Goal: Task Accomplishment & Management: Manage account settings

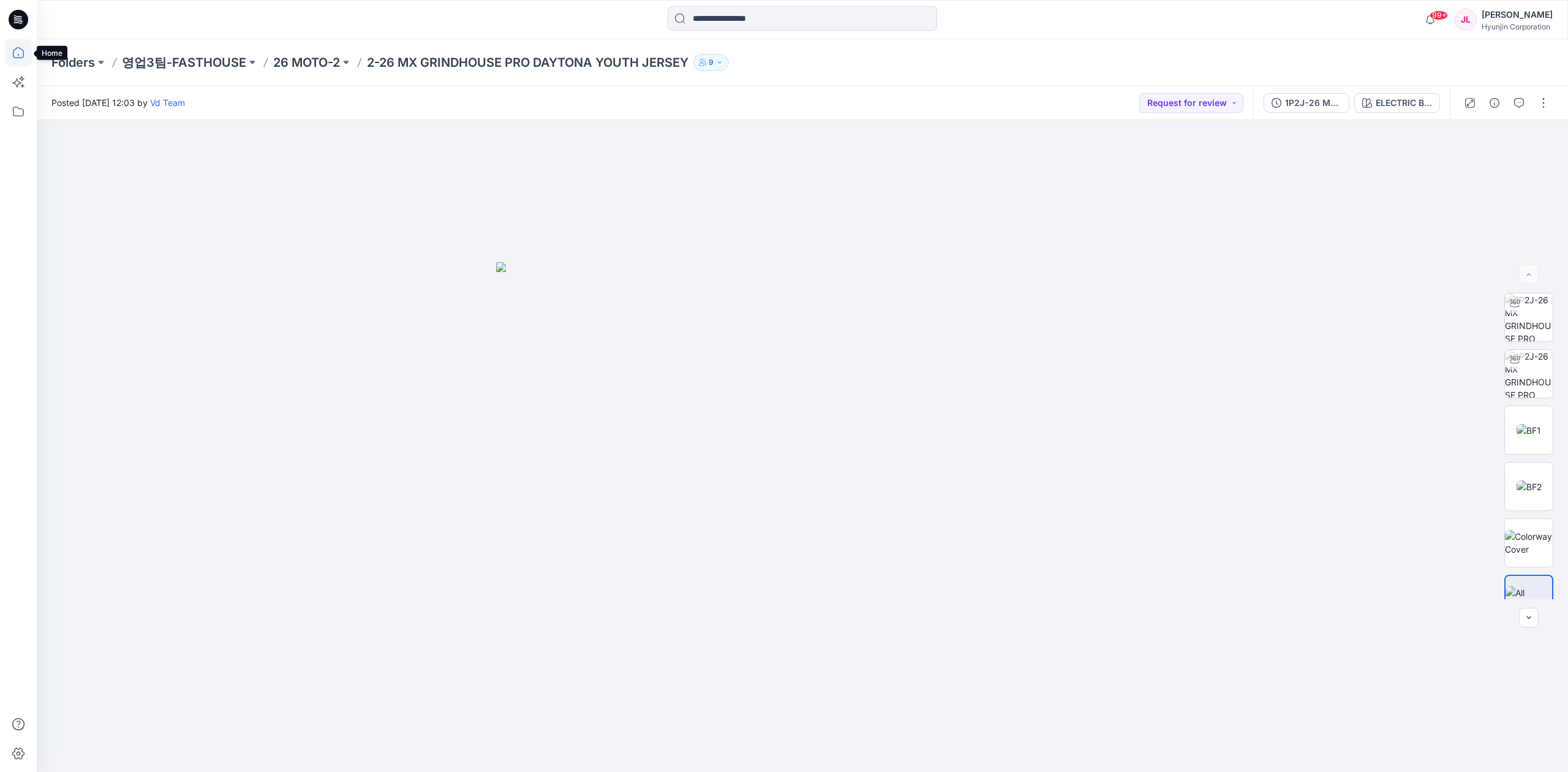
click at [16, 52] on icon at bounding box center [18, 53] width 27 height 27
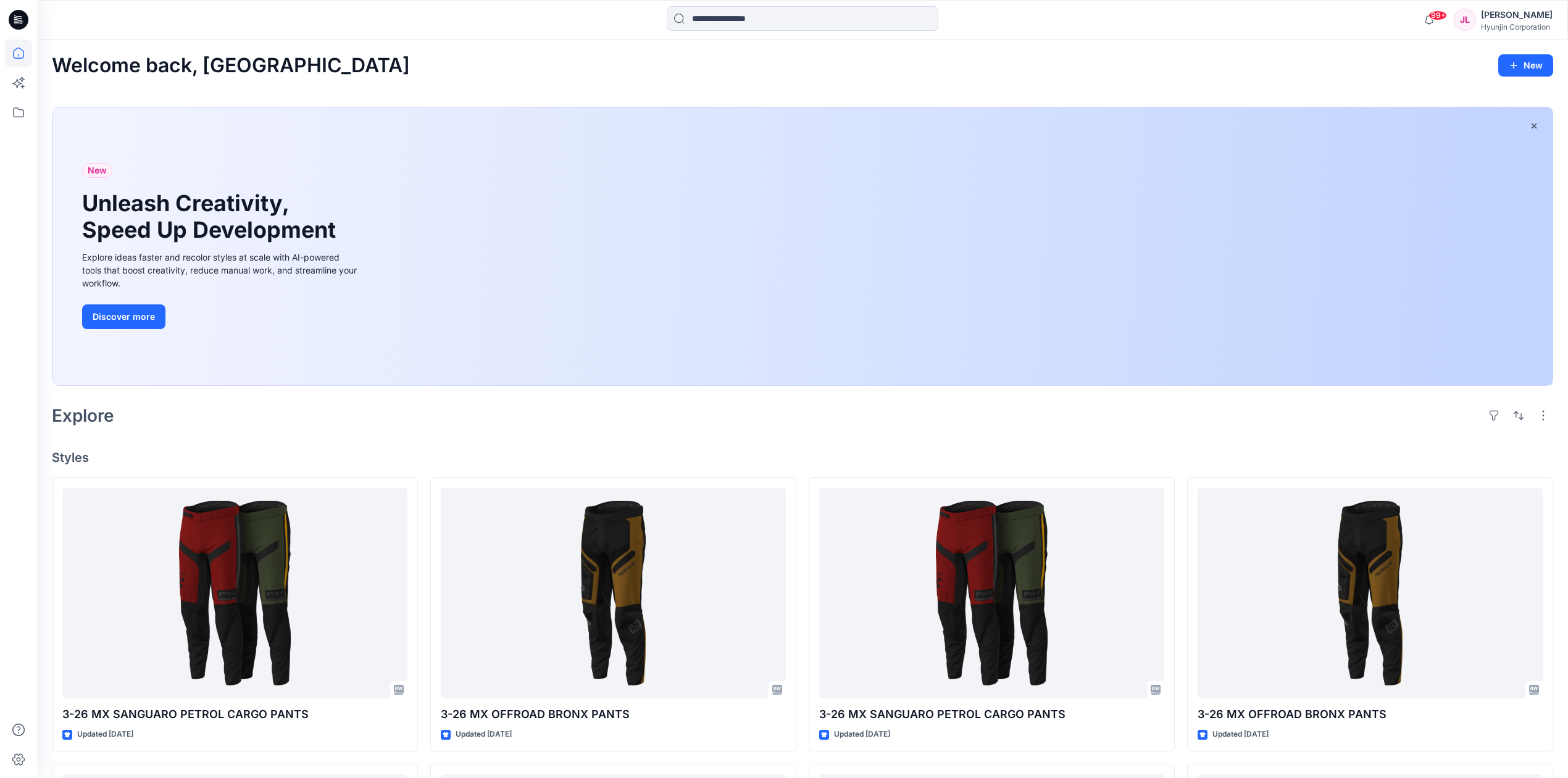
drag, startPoint x: 1550, startPoint y: 1, endPoint x: 1075, endPoint y: 27, distance: 475.7
click at [1075, 27] on div at bounding box center [802, 20] width 766 height 27
click at [16, 111] on icon at bounding box center [18, 112] width 27 height 27
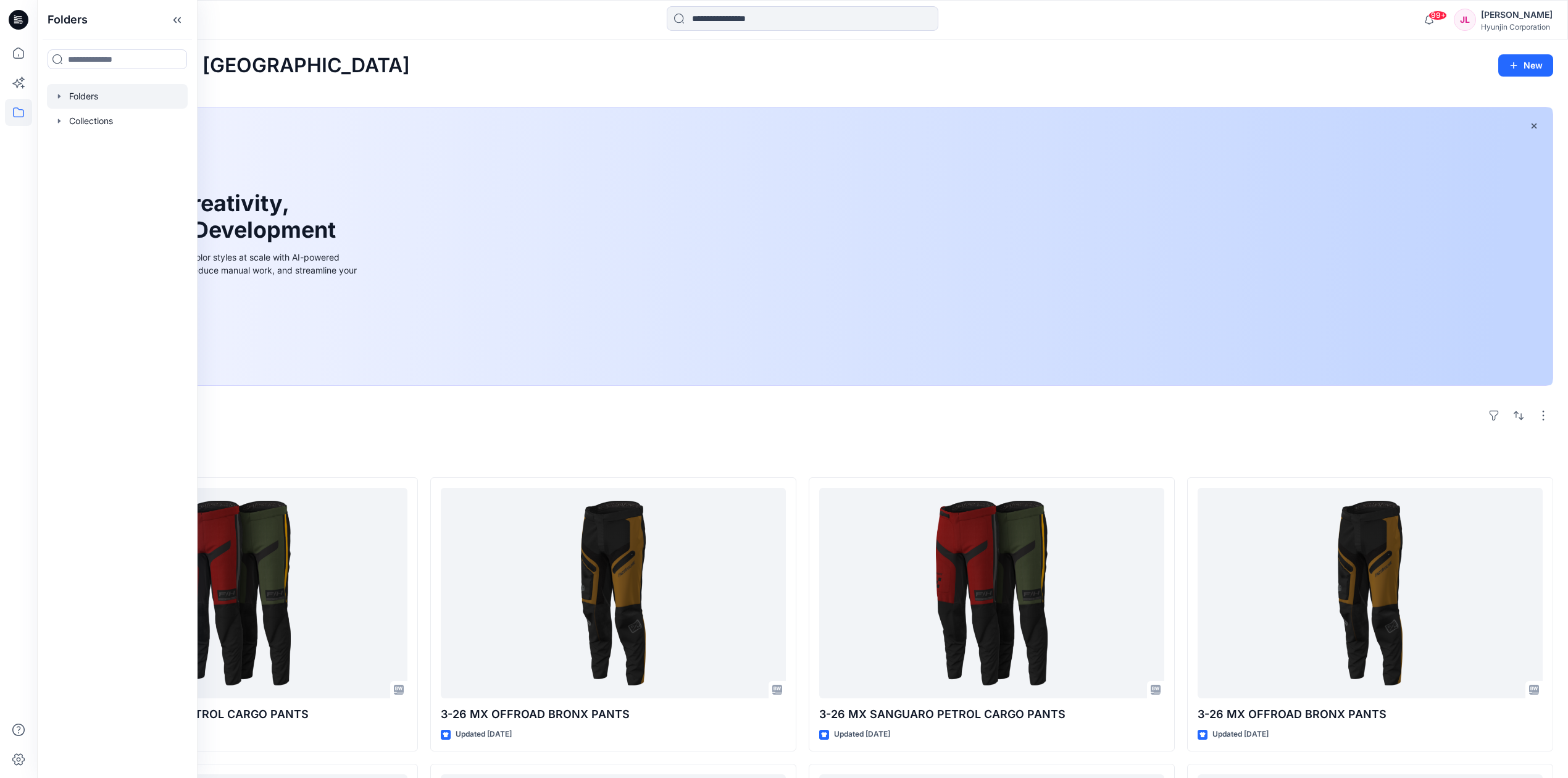
click at [95, 100] on div at bounding box center [117, 96] width 141 height 25
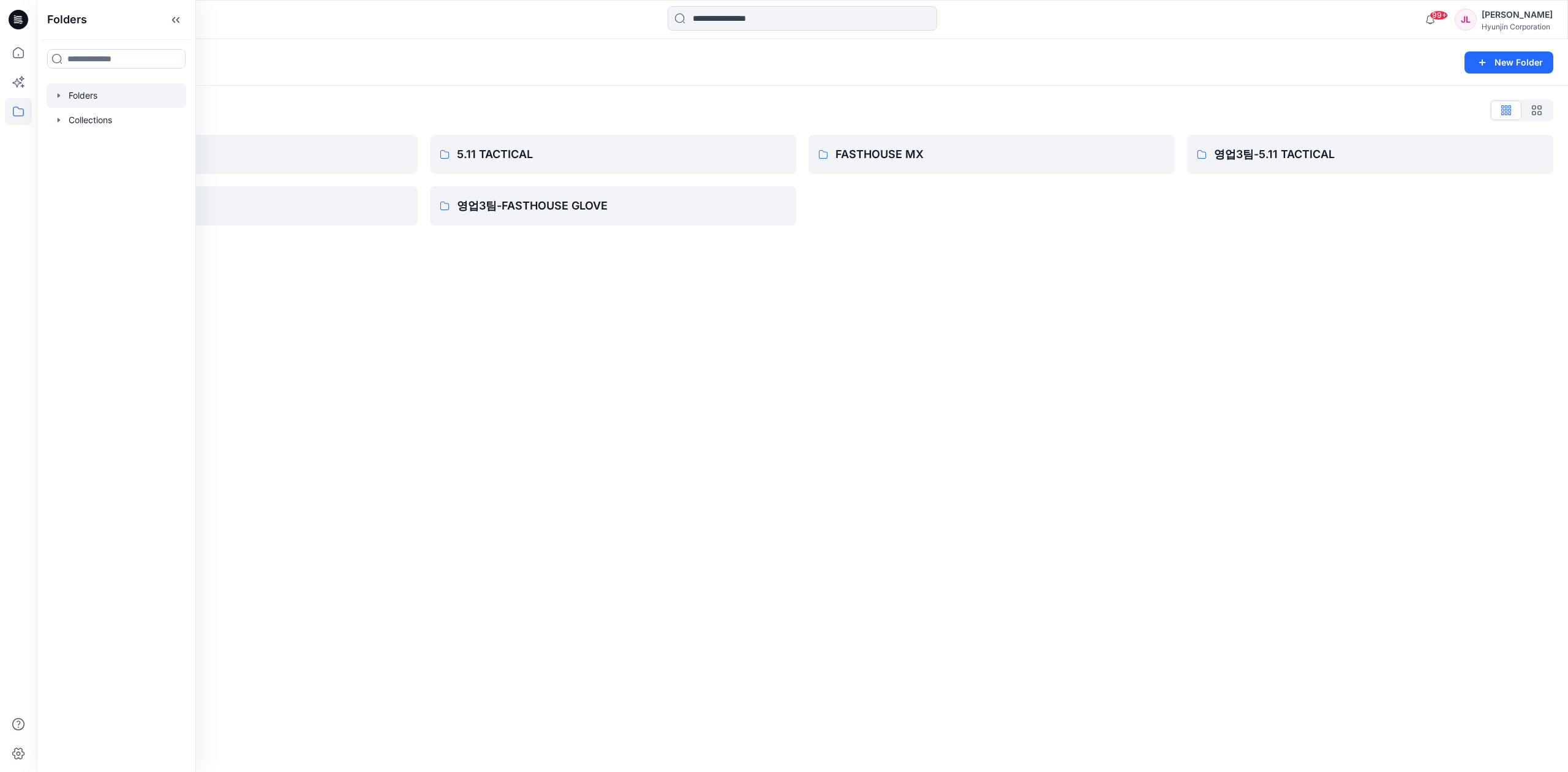
click at [916, 332] on div "Folders New Folder Folders List 0-HYUNJIN 영업3팀-FASTHOUSE 5.11 TACTICAL 영업3팀-FAS…" at bounding box center [803, 405] width 1532 height 732
click at [983, 158] on p "FASTHOUSE MX" at bounding box center [991, 155] width 310 height 17
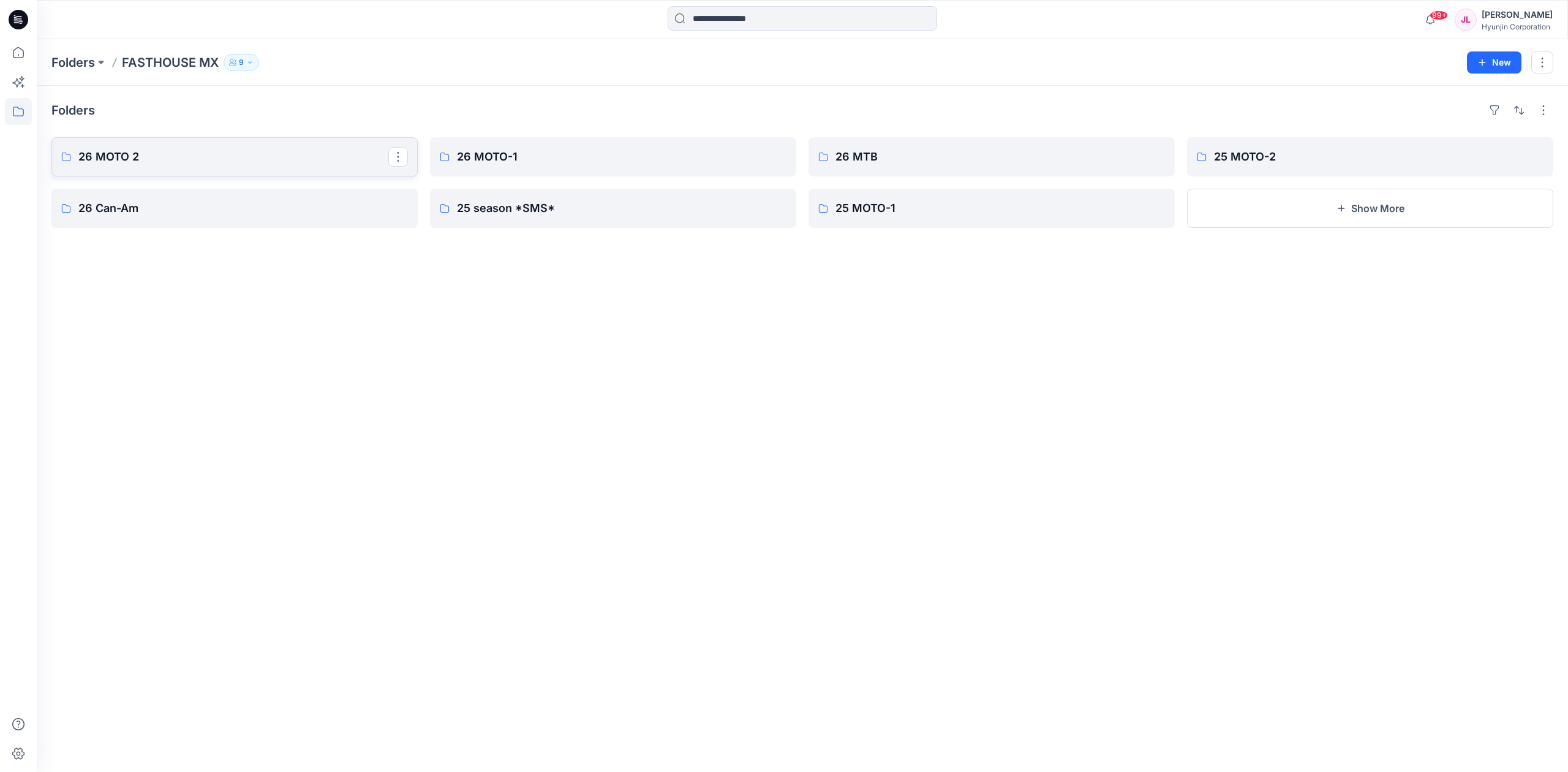
click at [182, 168] on link "26 MOTO 2" at bounding box center [235, 157] width 367 height 40
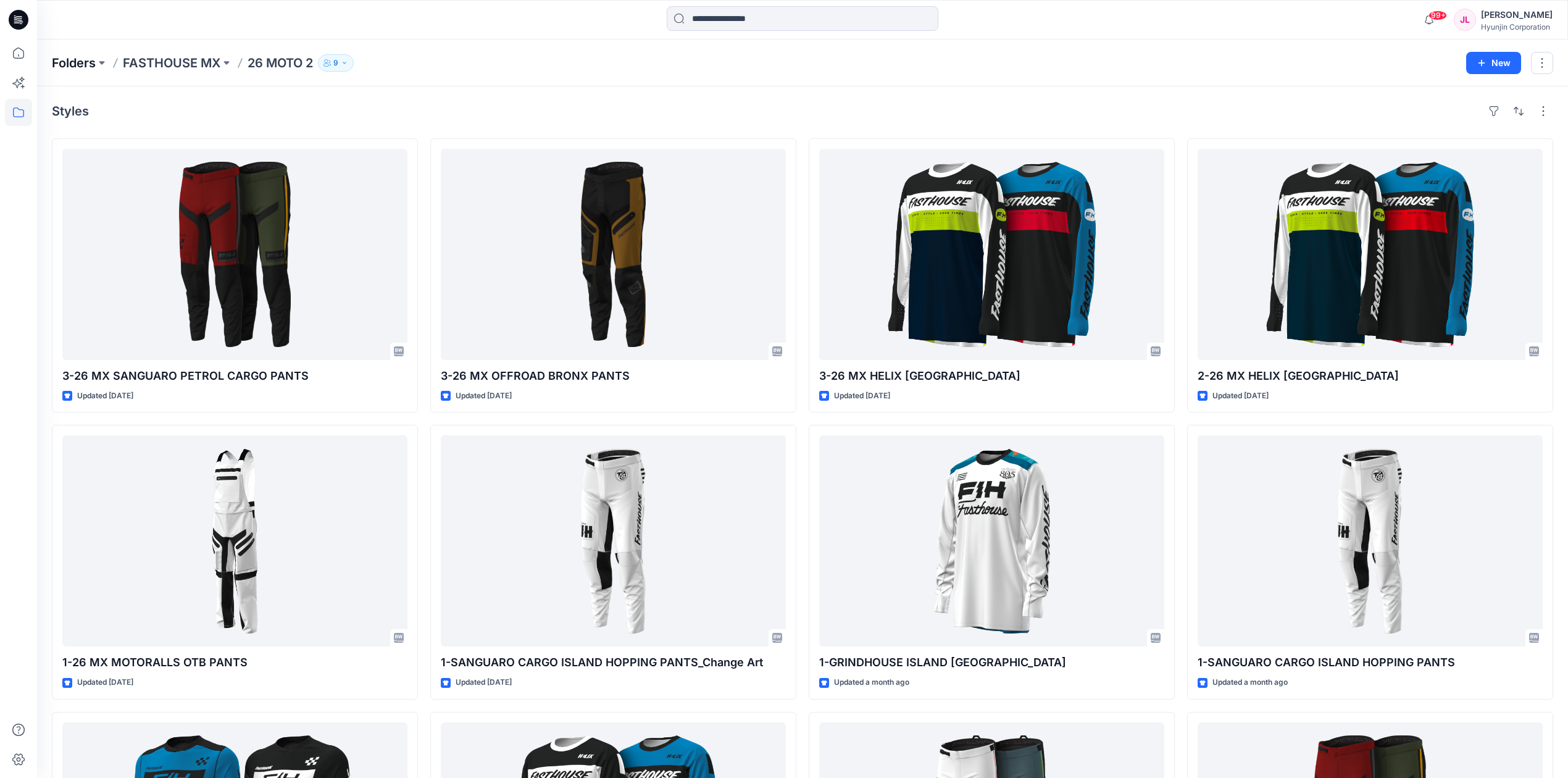
click at [67, 69] on p "Folders" at bounding box center [73, 63] width 44 height 18
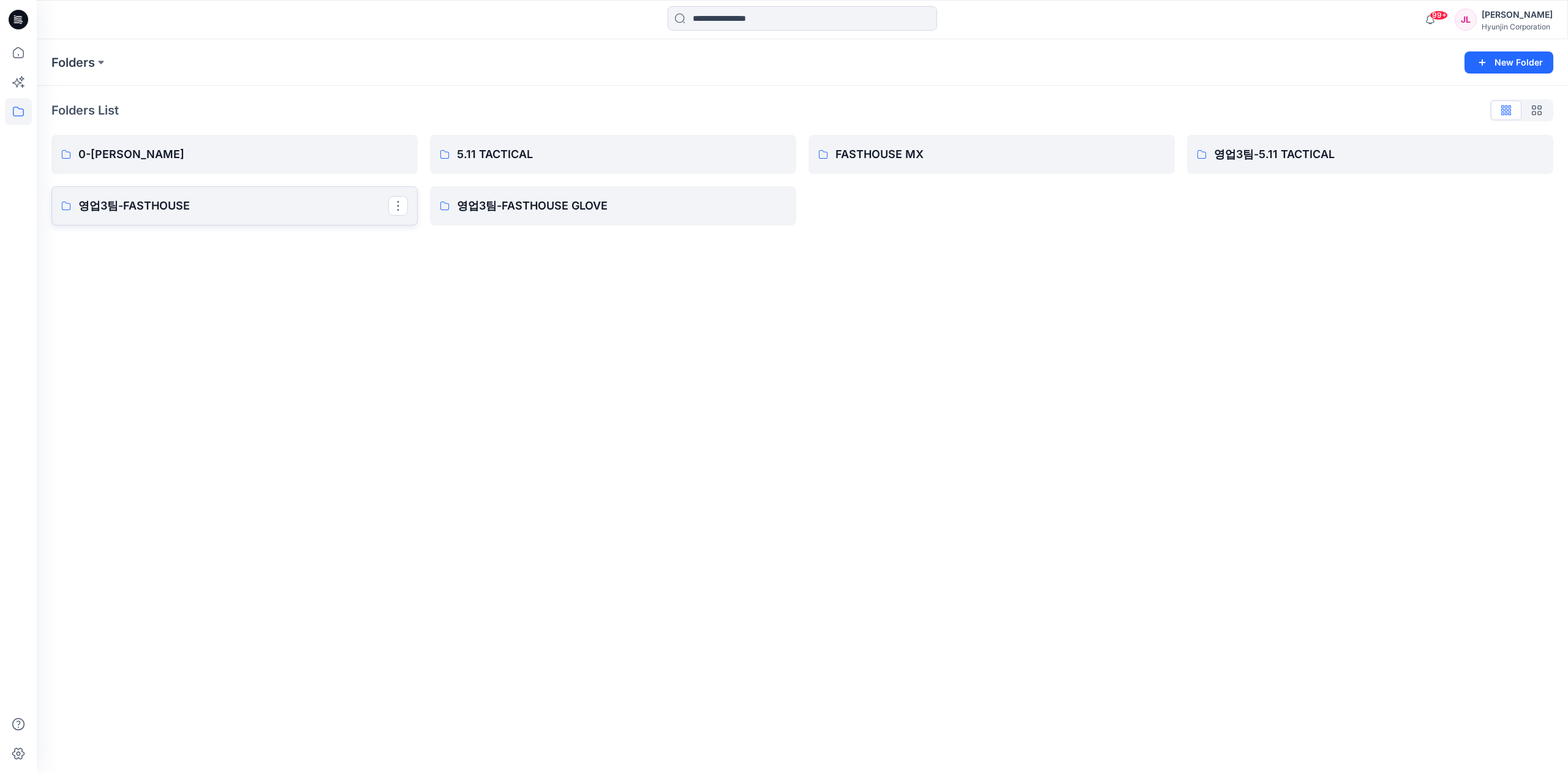
click at [173, 199] on p "영업3팀-FASTHOUSE" at bounding box center [233, 206] width 310 height 17
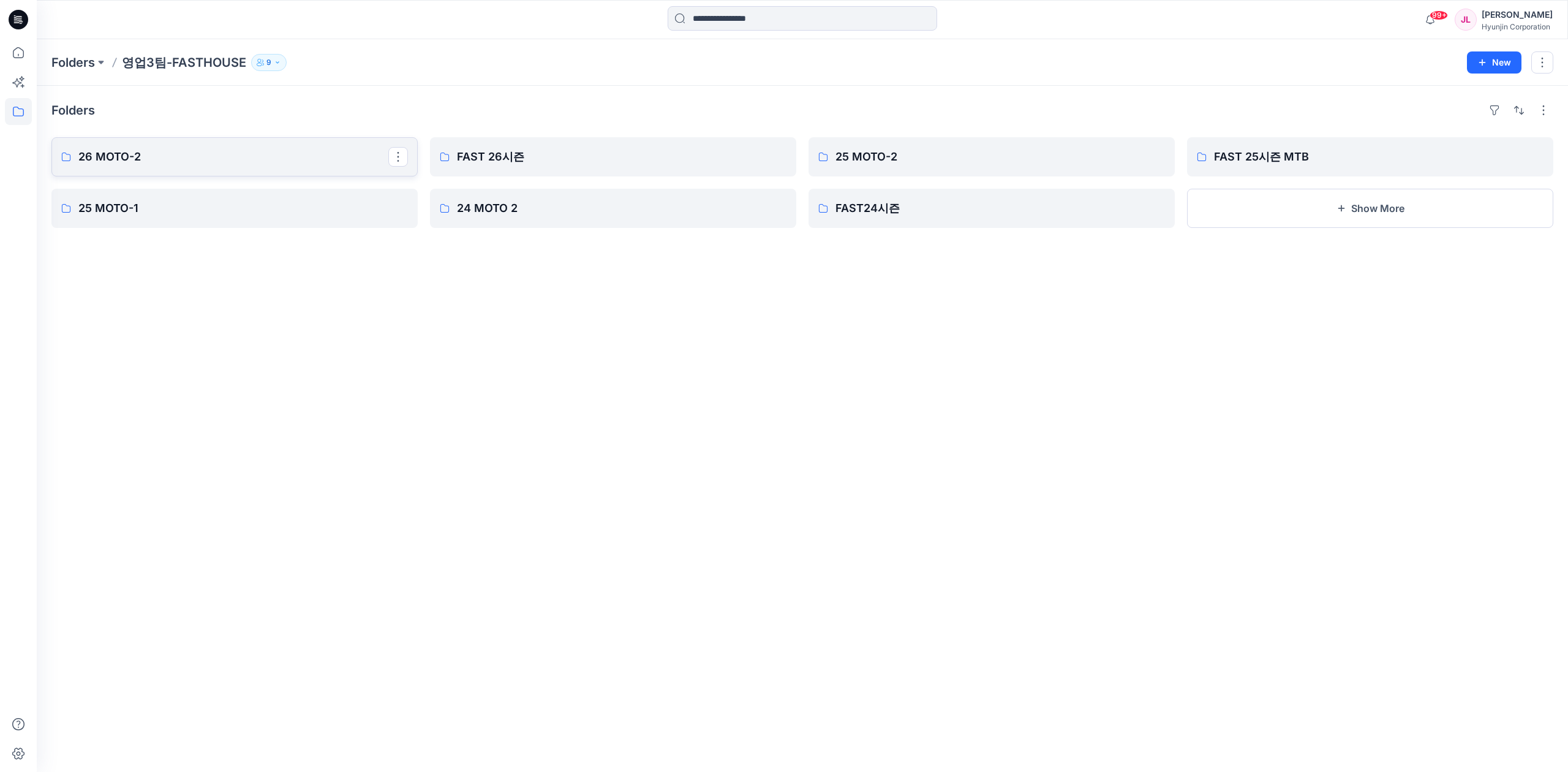
click at [253, 153] on p "26 MOTO-2" at bounding box center [233, 157] width 310 height 17
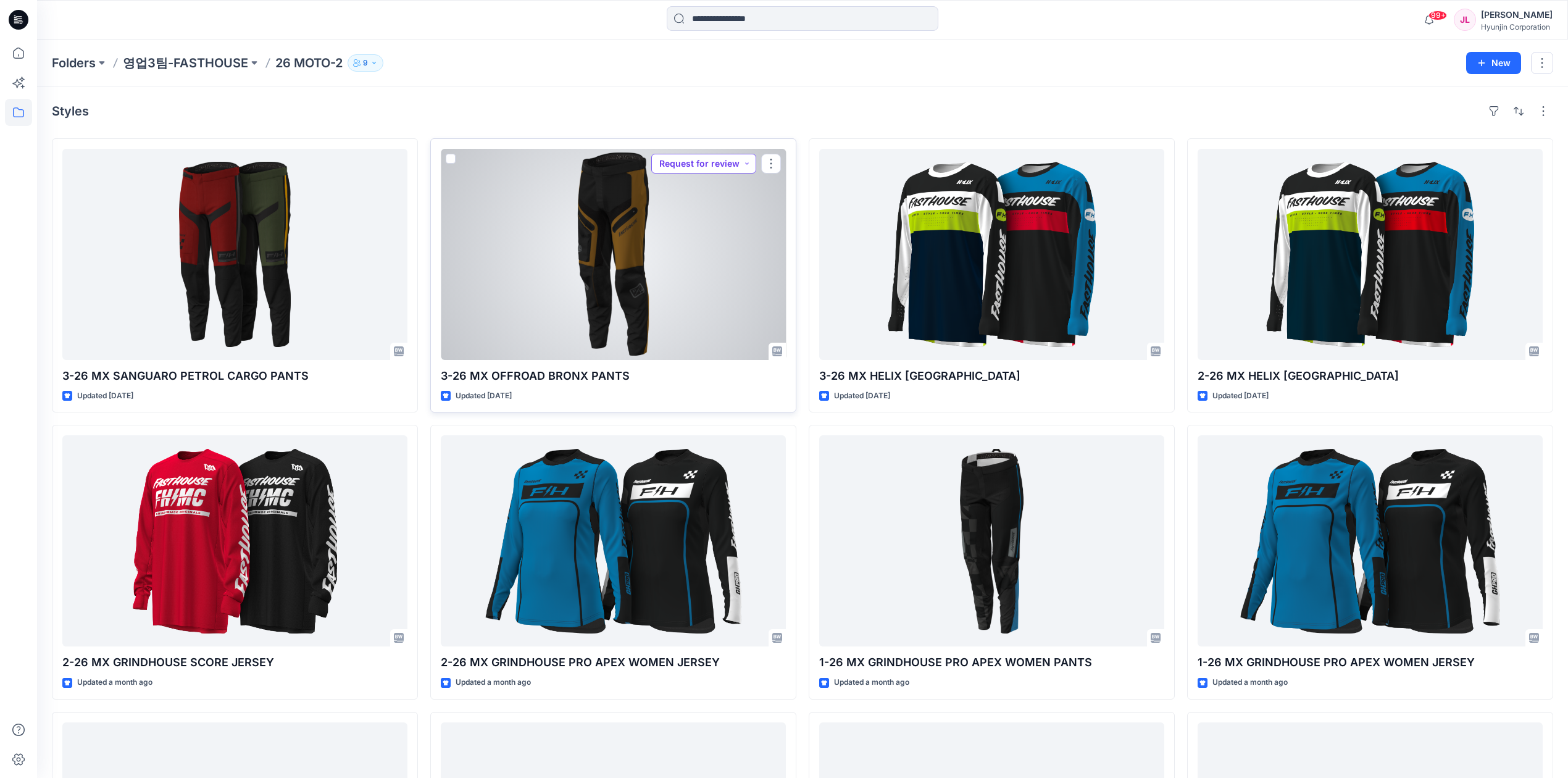
click at [722, 162] on button "Request for review" at bounding box center [704, 163] width 105 height 20
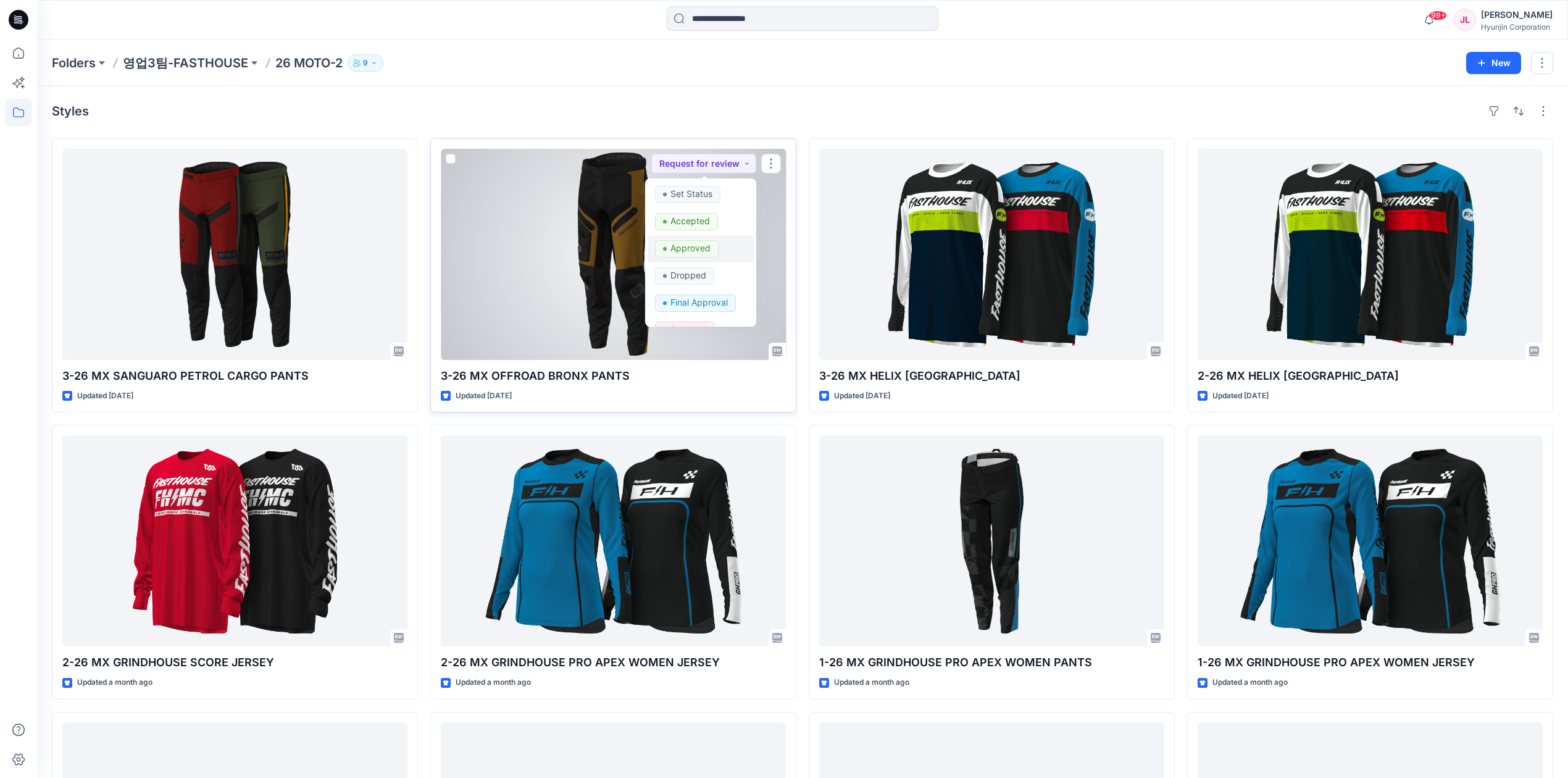
click at [696, 244] on p "Approved" at bounding box center [690, 248] width 40 height 16
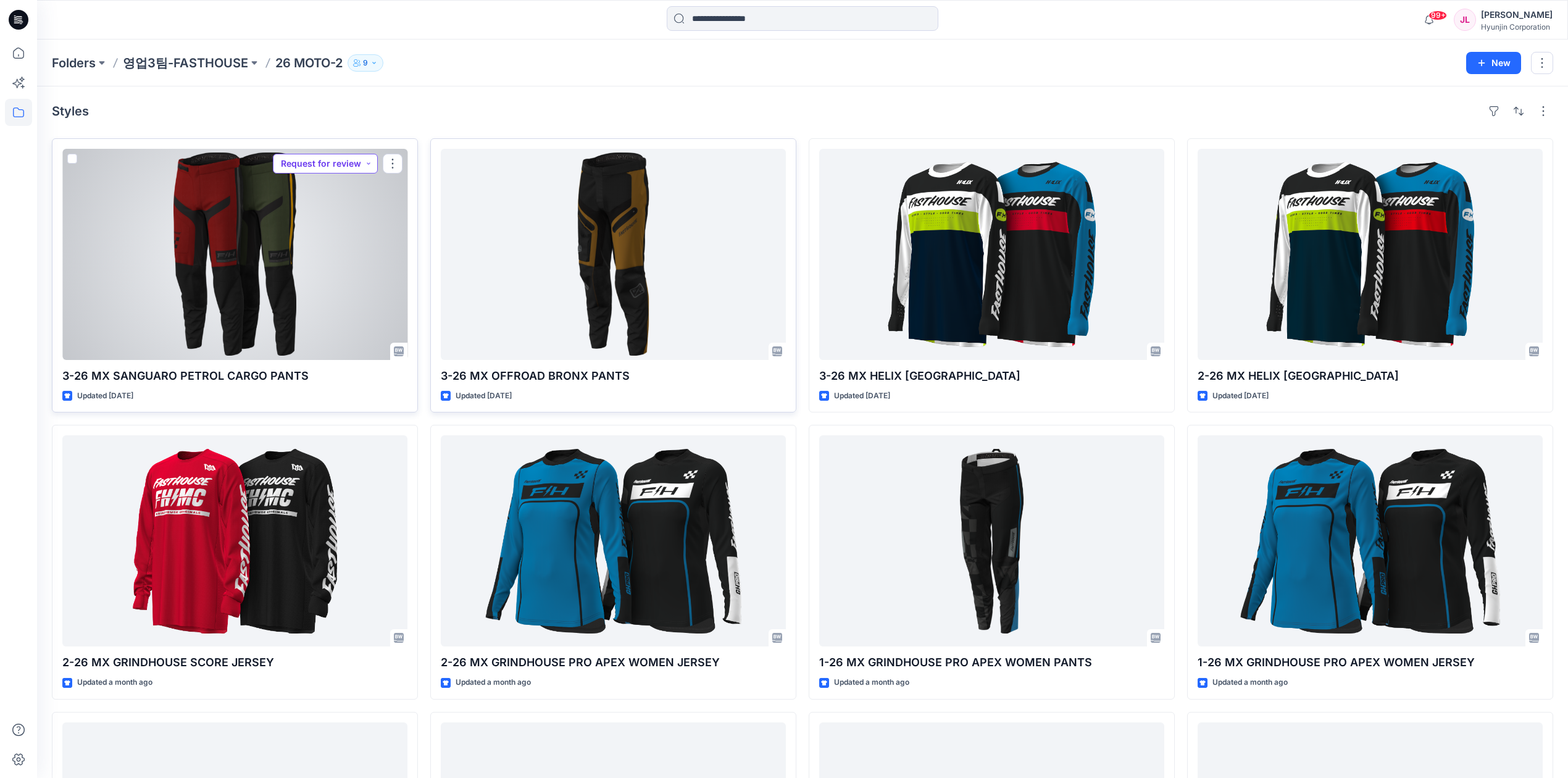
click at [338, 162] on button "Request for review" at bounding box center [326, 163] width 105 height 20
click at [317, 242] on p "Approved" at bounding box center [312, 248] width 40 height 16
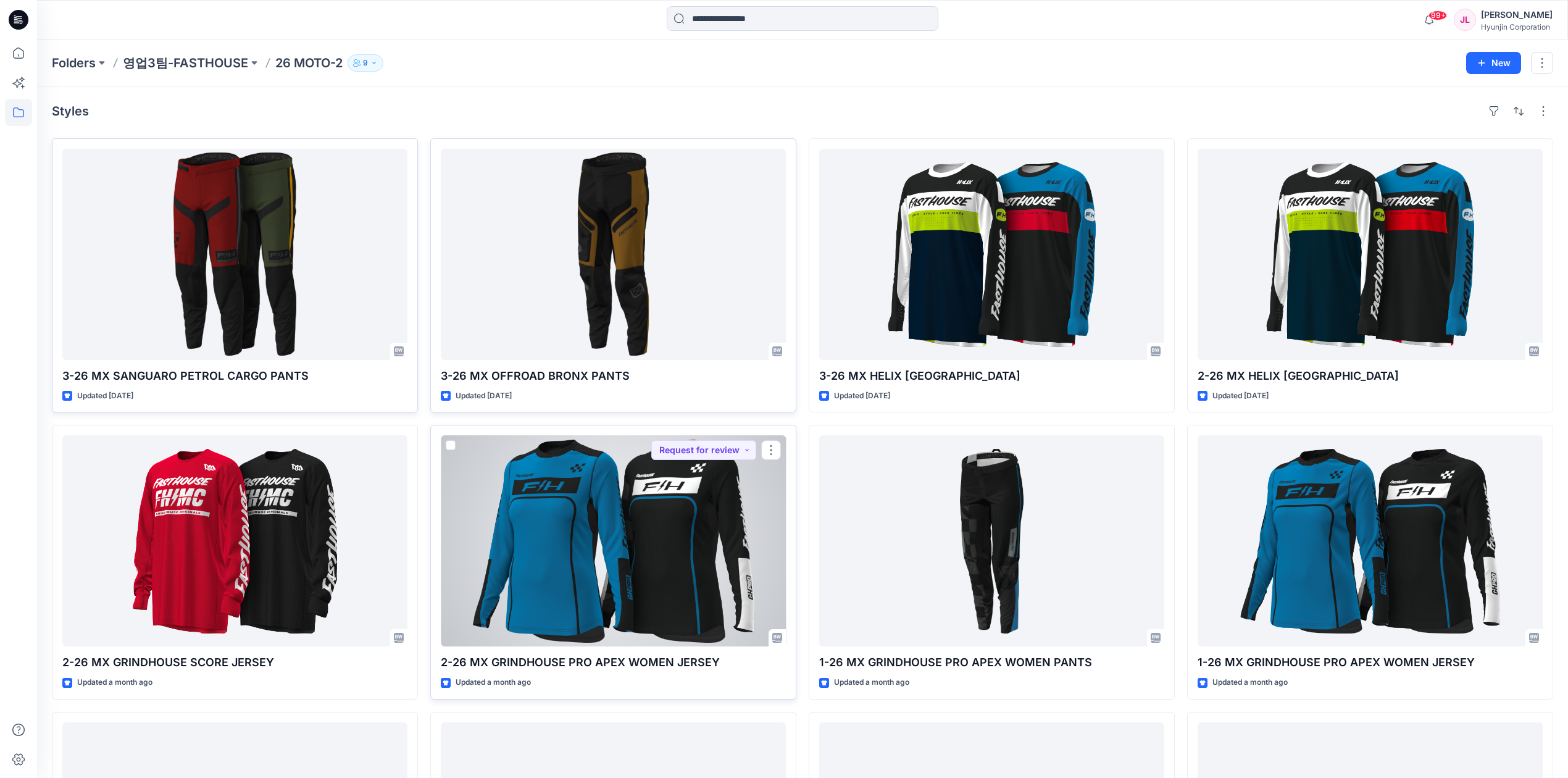
click at [699, 507] on div at bounding box center [613, 541] width 345 height 211
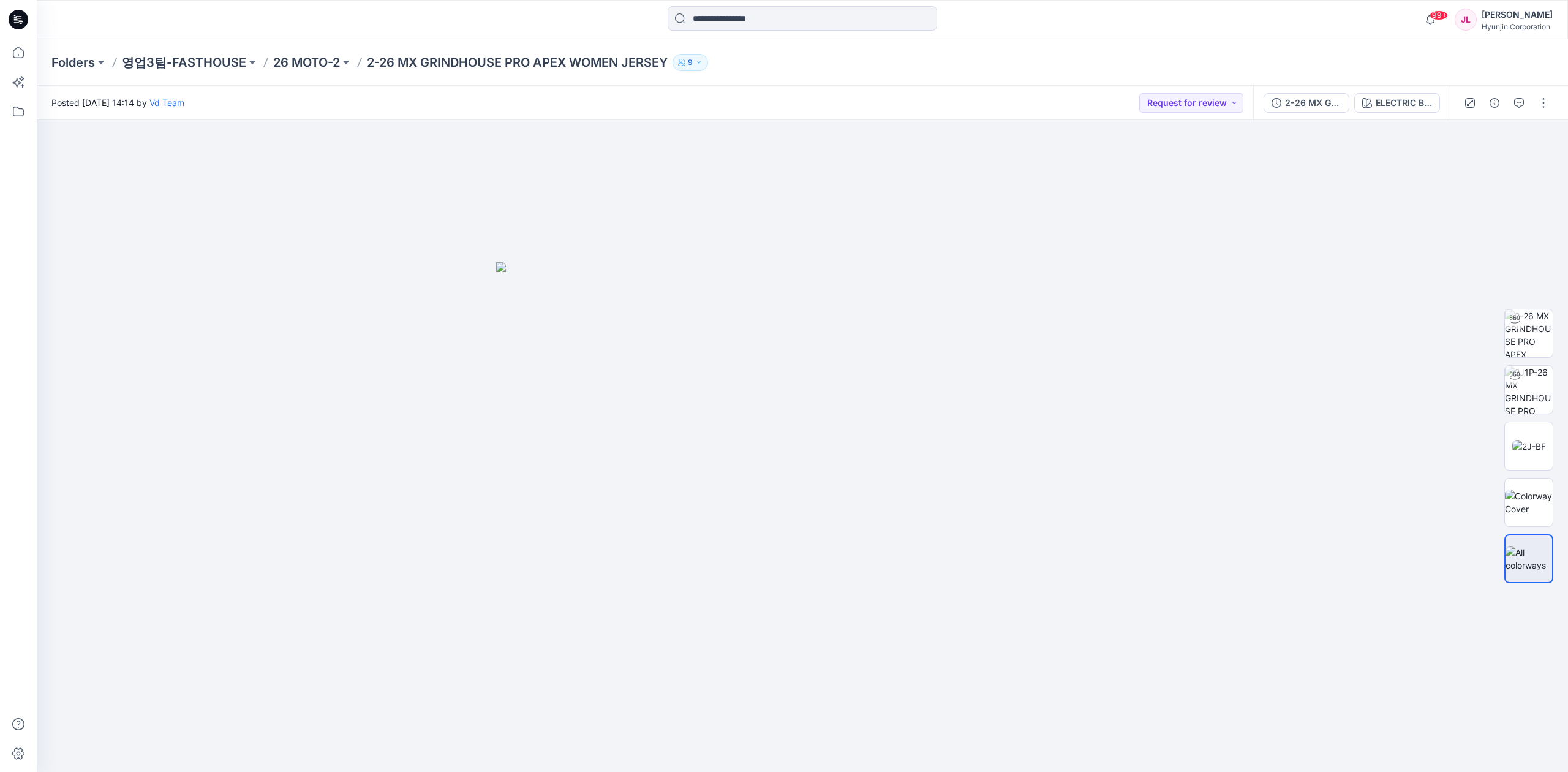
click at [38, 62] on div "Folders 영업3팀-FASTHOUSE 26 MOTO-2 2-26 MX GRINDHOUSE PRO APEX WOMEN JERSEY 9" at bounding box center [803, 62] width 1532 height 47
click at [55, 62] on p "Folders" at bounding box center [73, 62] width 43 height 17
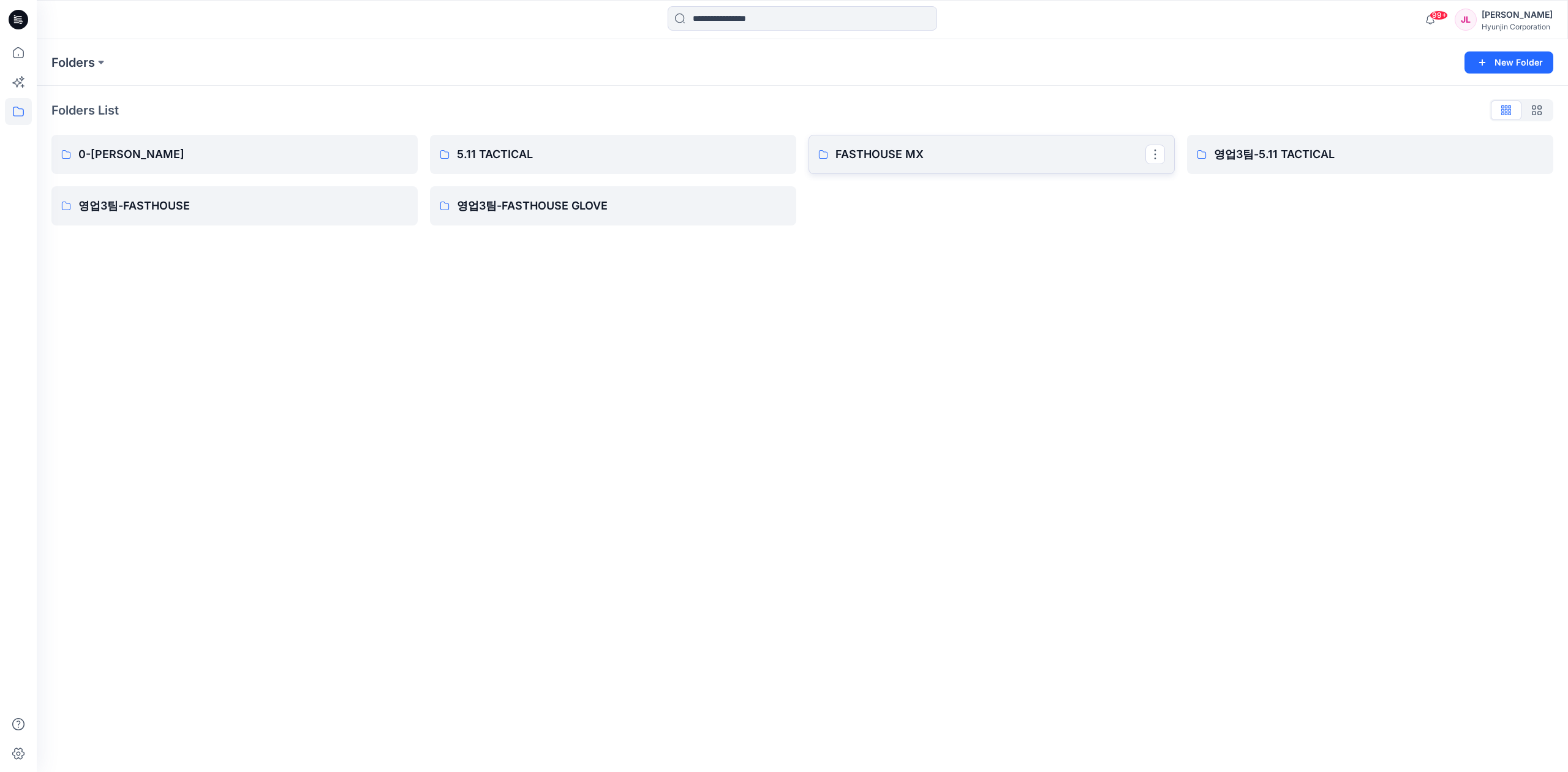
click at [878, 156] on p "FASTHOUSE MX" at bounding box center [991, 155] width 310 height 17
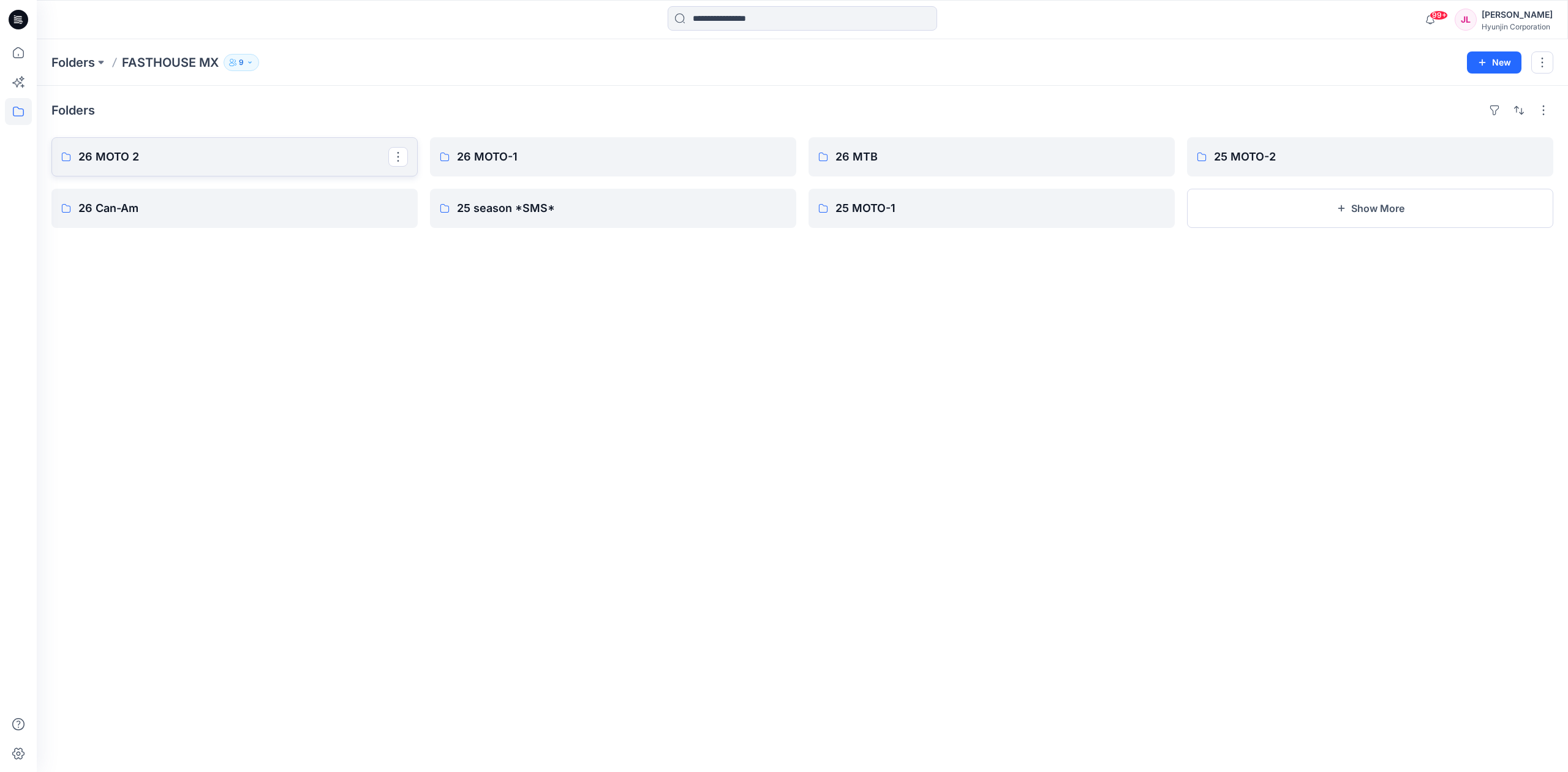
click at [203, 156] on p "26 MOTO 2" at bounding box center [233, 157] width 310 height 17
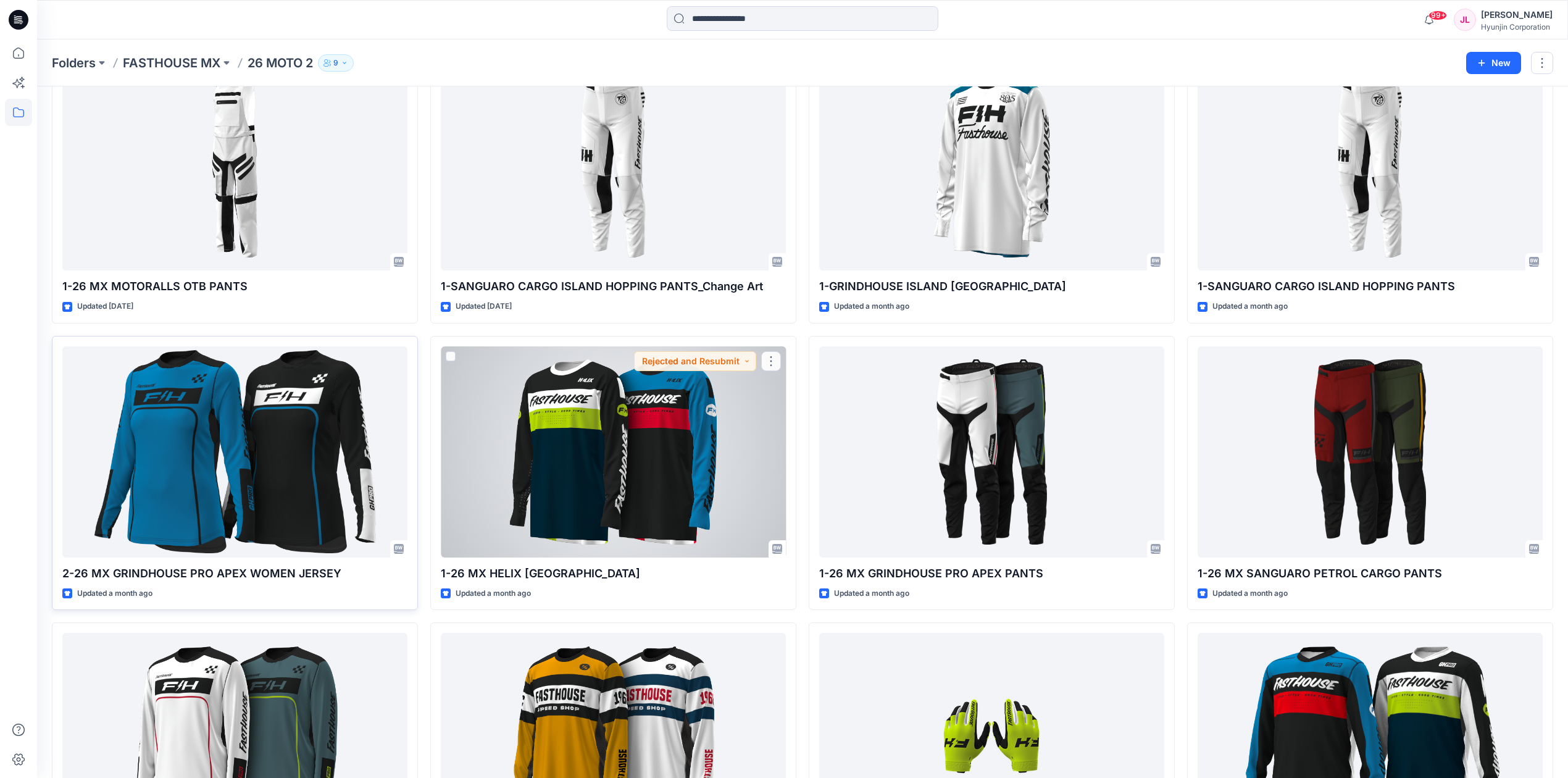
scroll to position [411, 0]
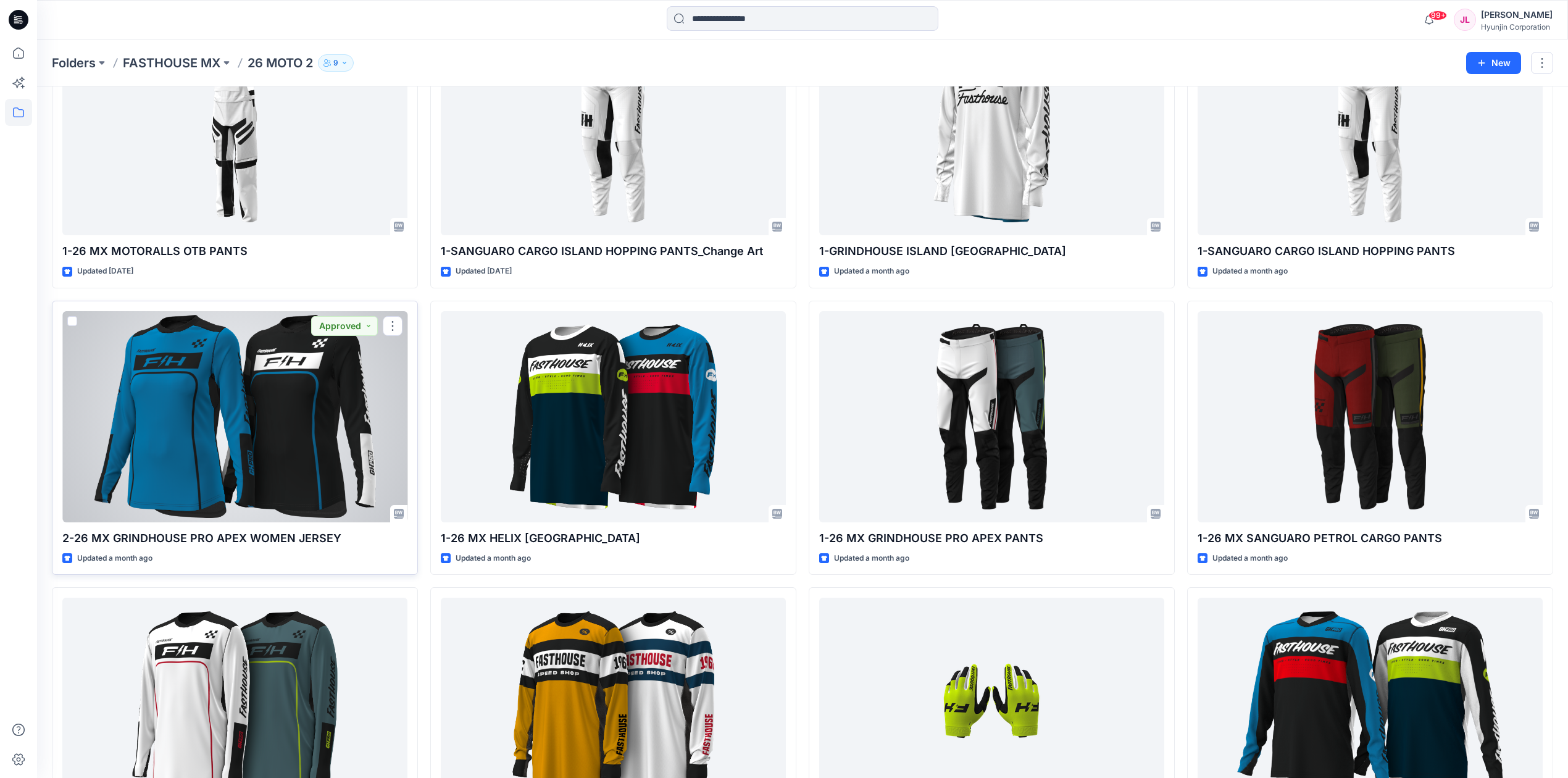
click at [297, 346] on div at bounding box center [234, 416] width 345 height 211
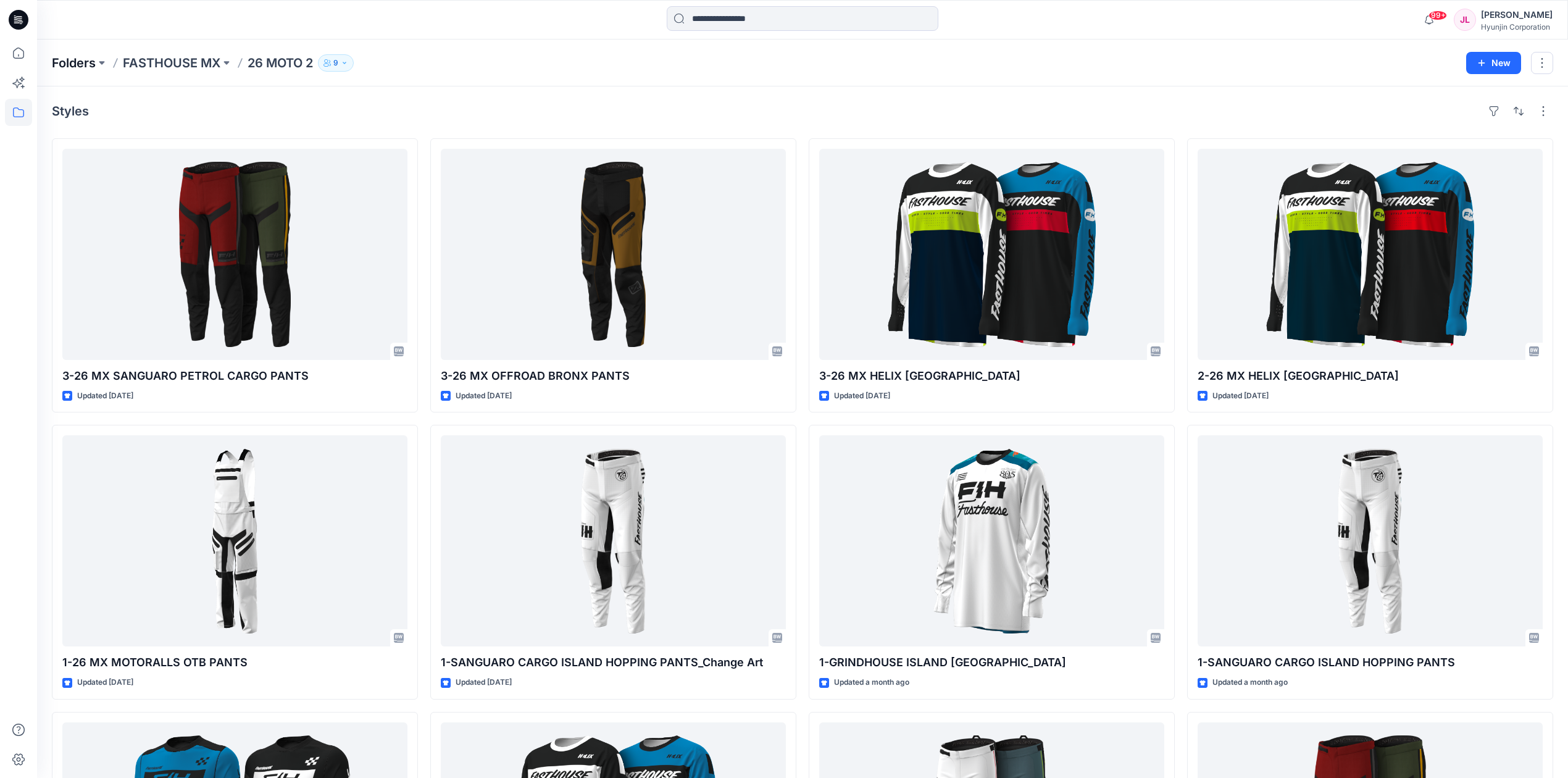
click at [80, 56] on p "Folders" at bounding box center [73, 63] width 44 height 18
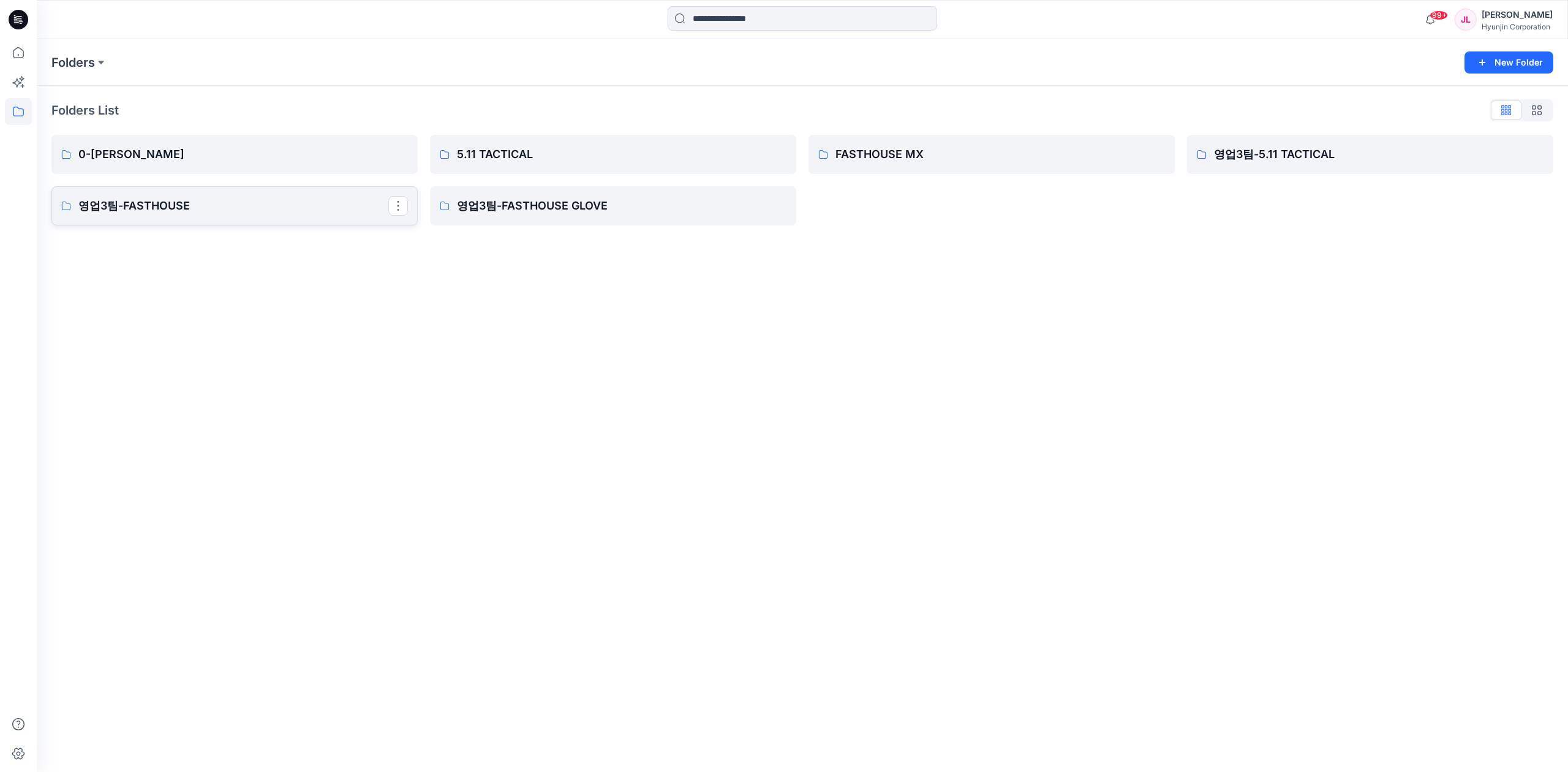
click at [248, 194] on link "영업3팀-FASTHOUSE" at bounding box center [235, 206] width 367 height 40
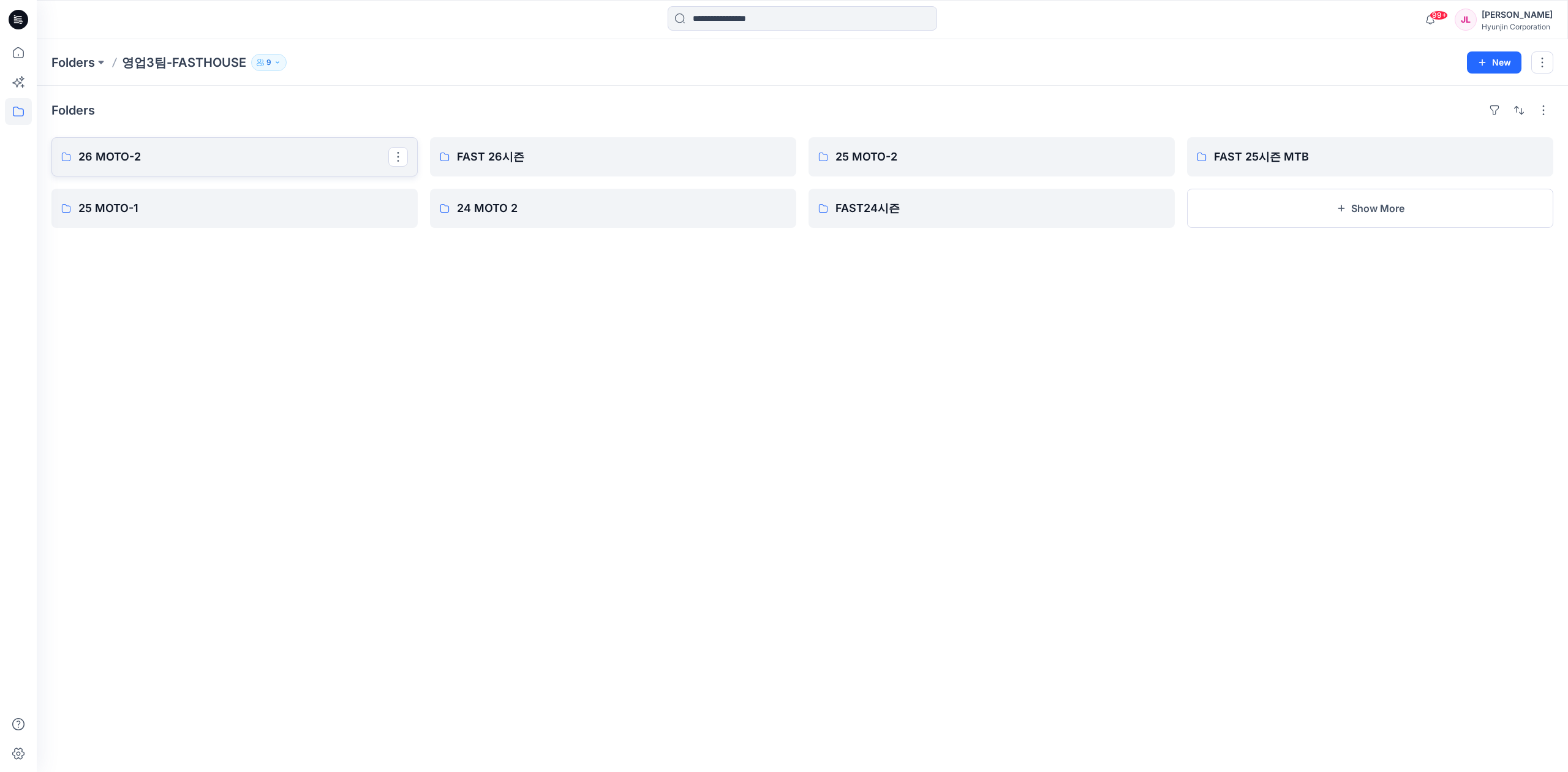
click at [292, 168] on link "26 MOTO-2" at bounding box center [235, 157] width 367 height 40
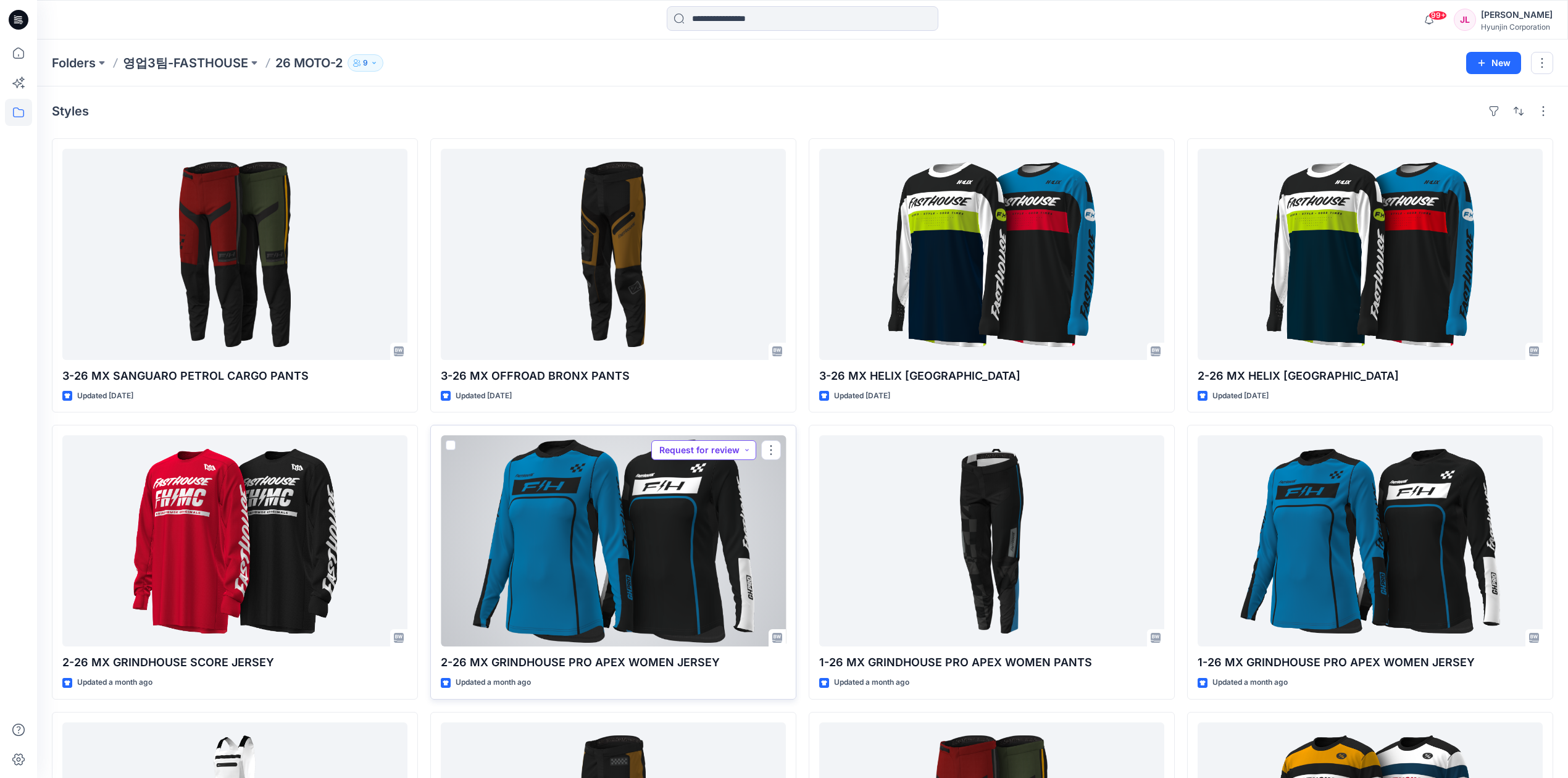
click at [713, 447] on button "Request for review" at bounding box center [704, 450] width 105 height 20
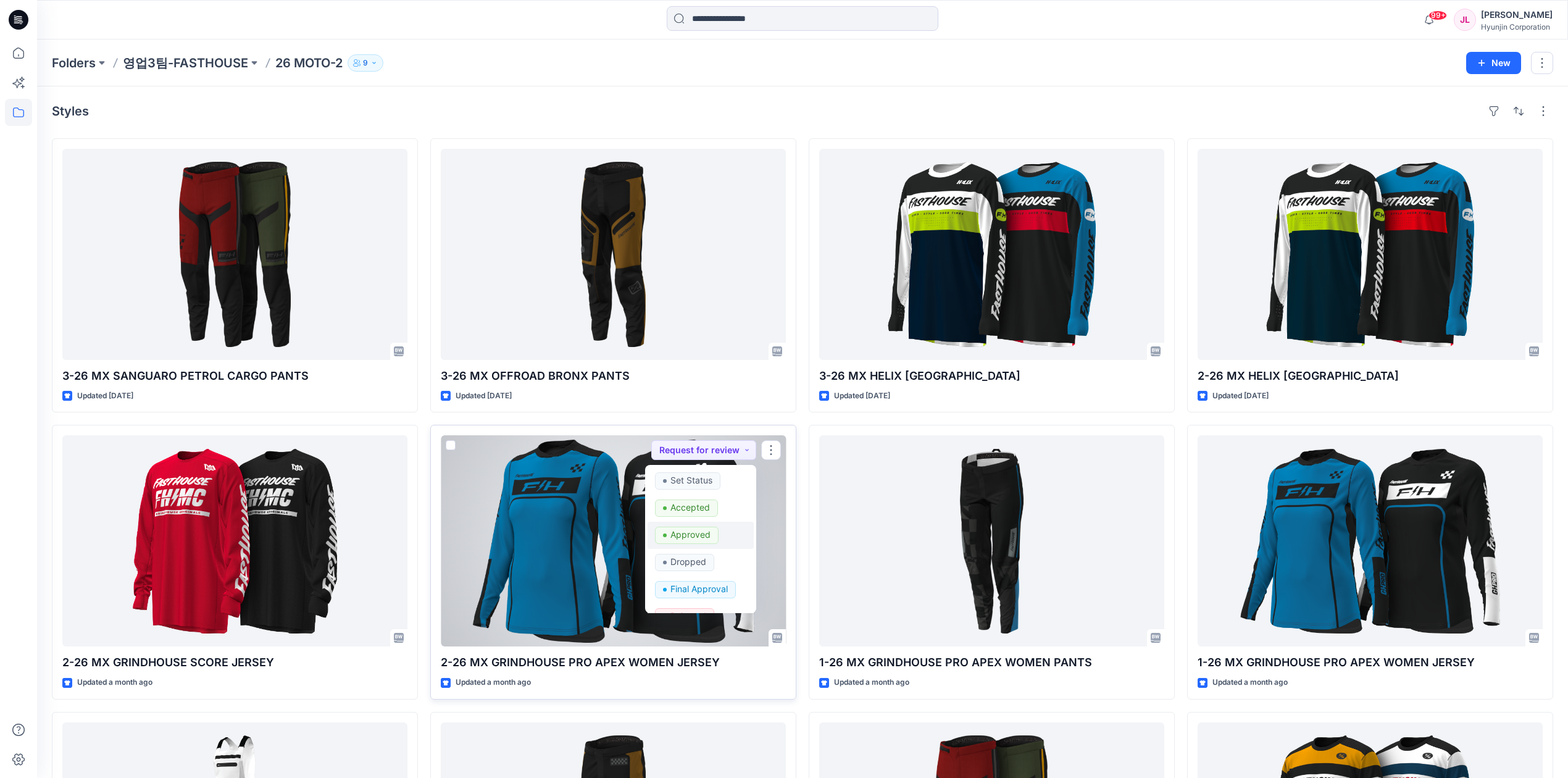
click at [706, 539] on p "Approved" at bounding box center [690, 534] width 40 height 16
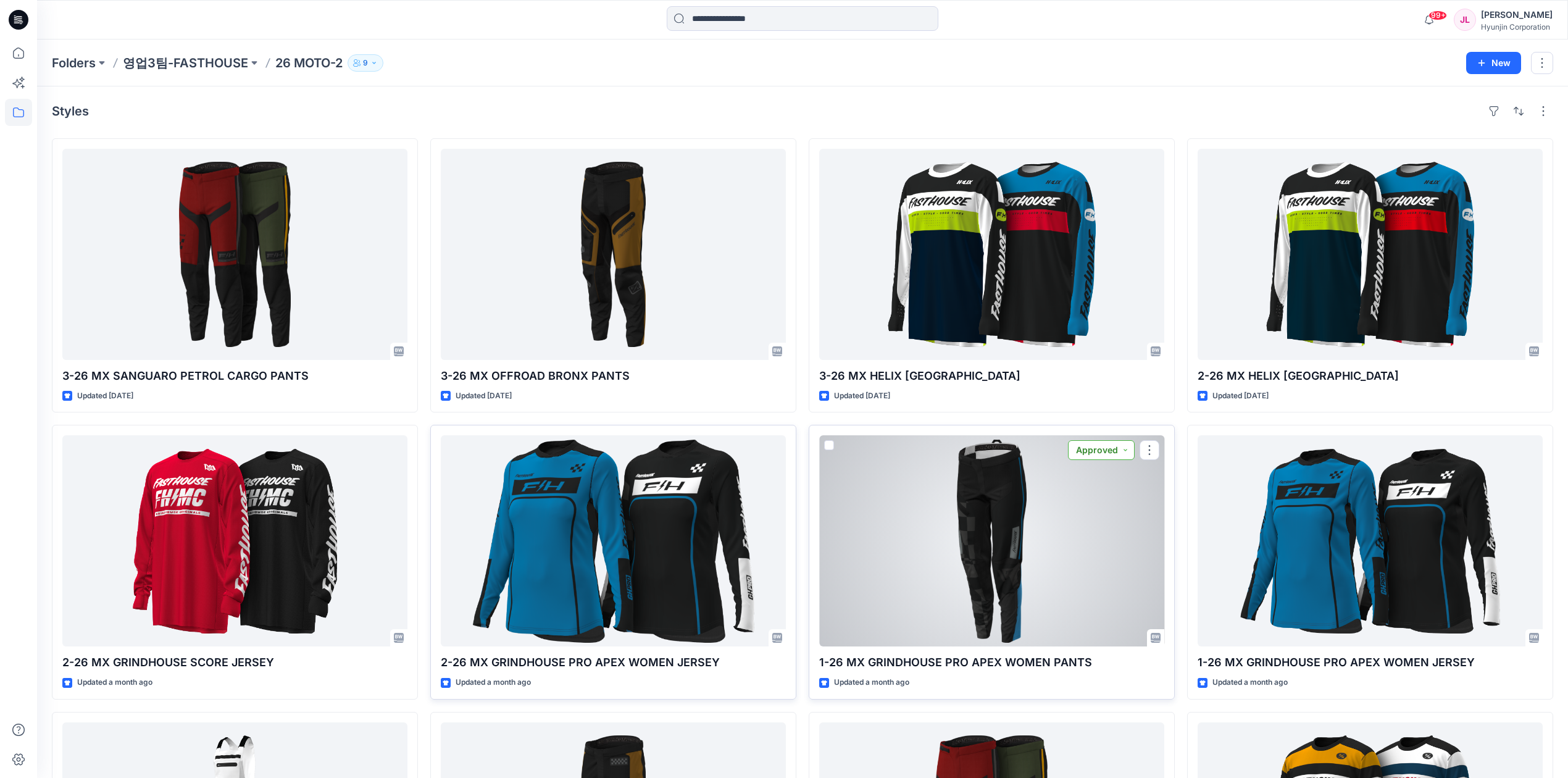
click at [1104, 455] on button "Approved" at bounding box center [1102, 450] width 67 height 20
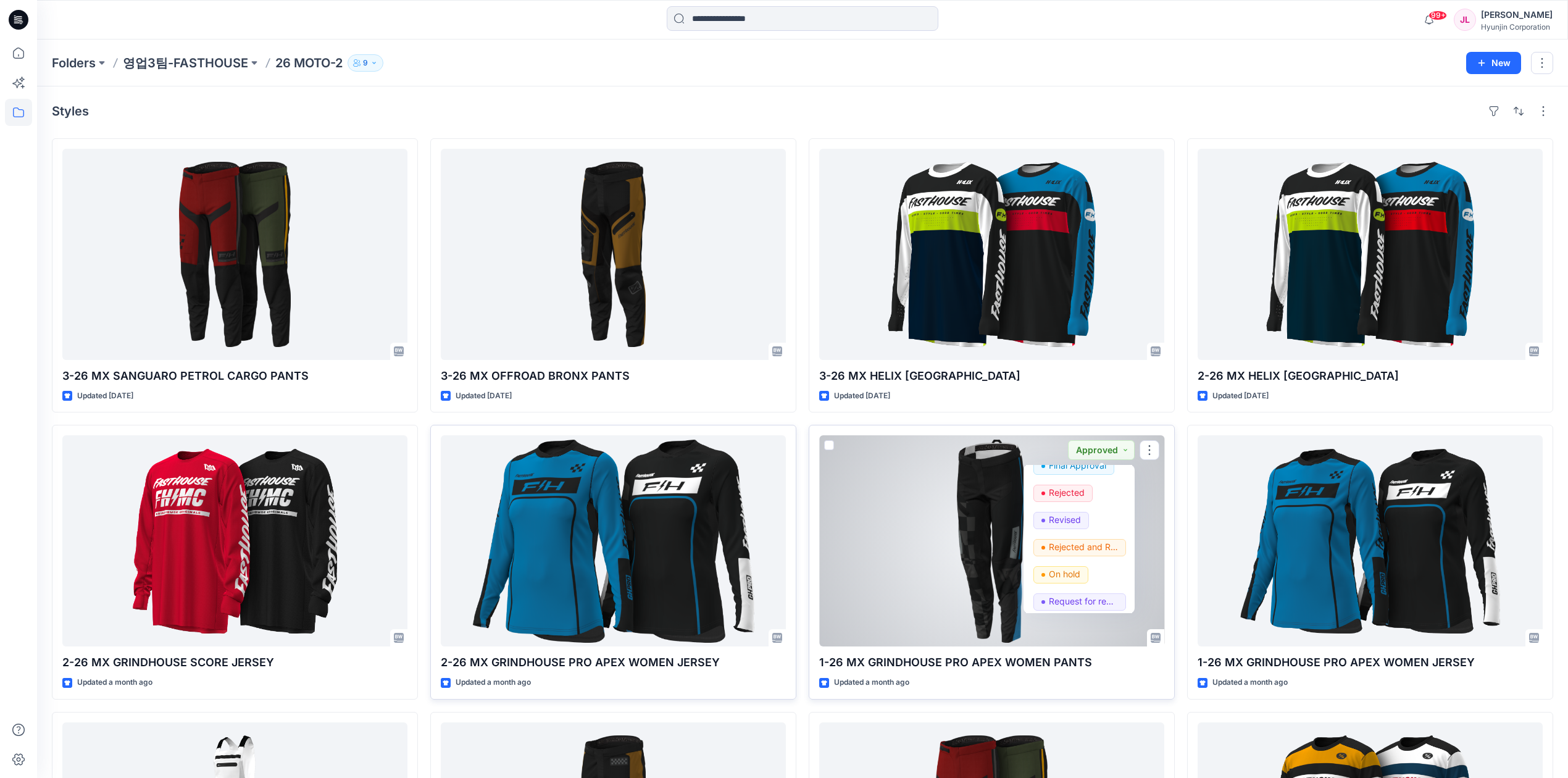
scroll to position [155, 0]
click at [1100, 513] on p "Rejected and Resubmit" at bounding box center [1082, 515] width 69 height 16
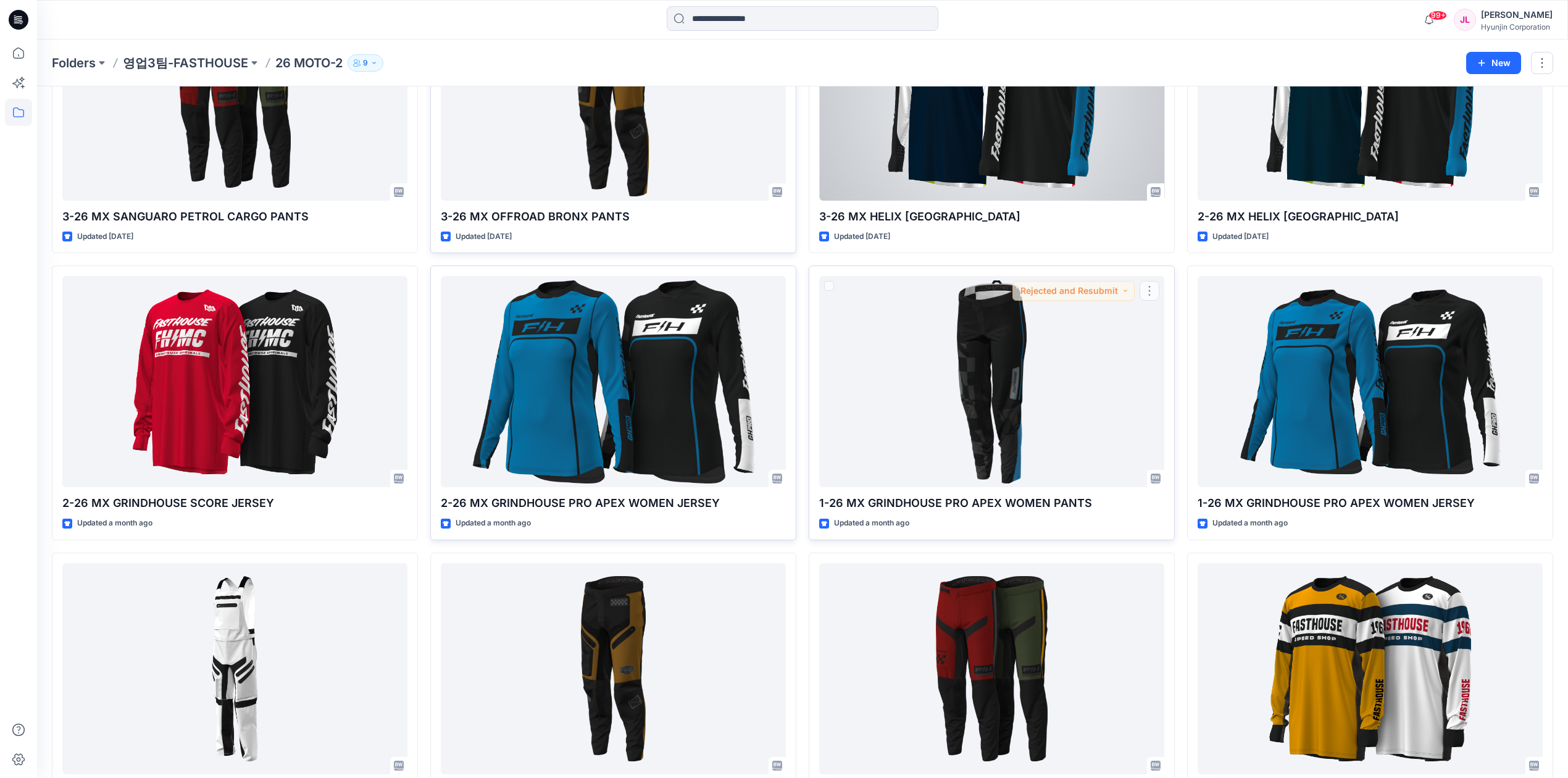
scroll to position [0, 0]
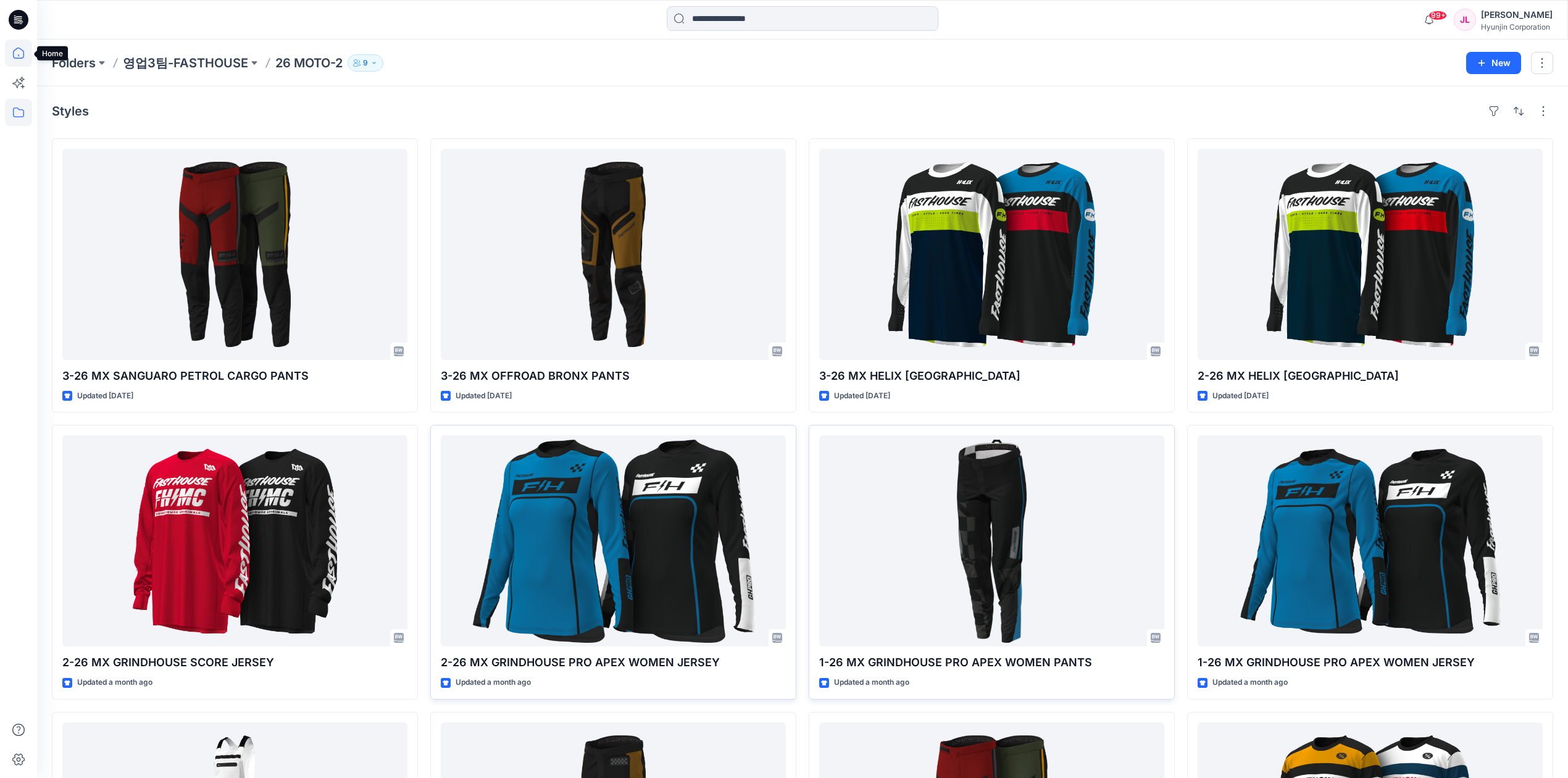
click at [21, 57] on icon at bounding box center [18, 53] width 27 height 27
